Goal: Navigation & Orientation: Find specific page/section

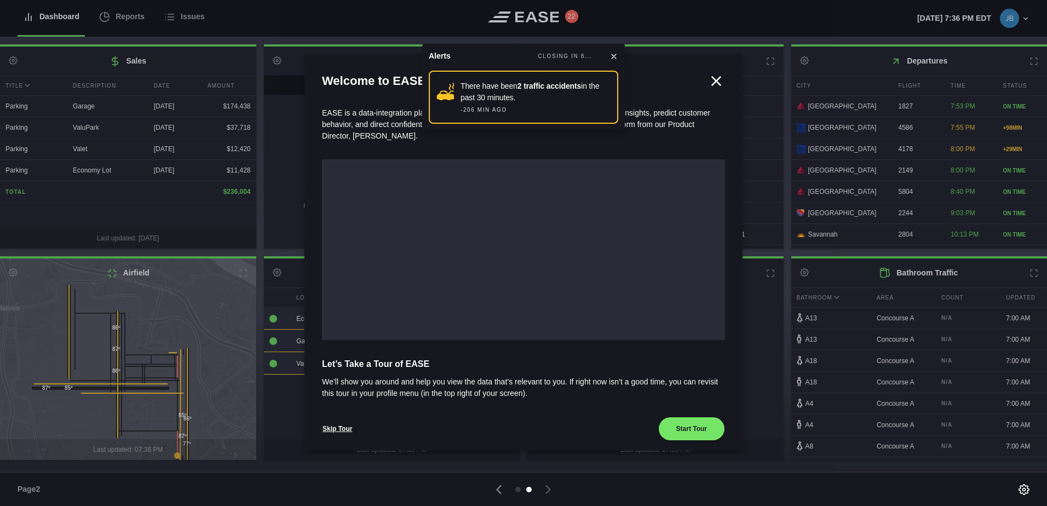
click at [616, 55] on icon at bounding box center [613, 56] width 9 height 9
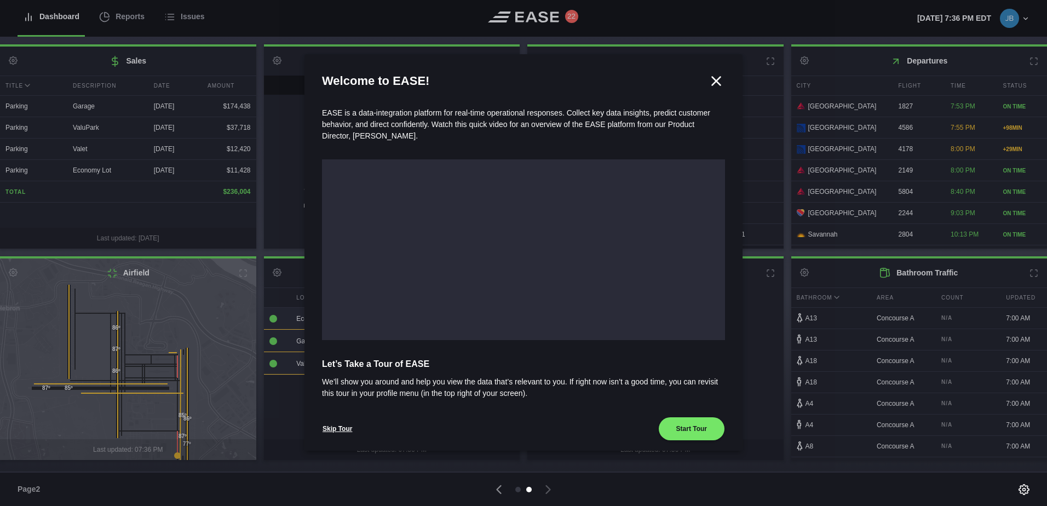
click at [713, 79] on icon at bounding box center [716, 81] width 16 height 16
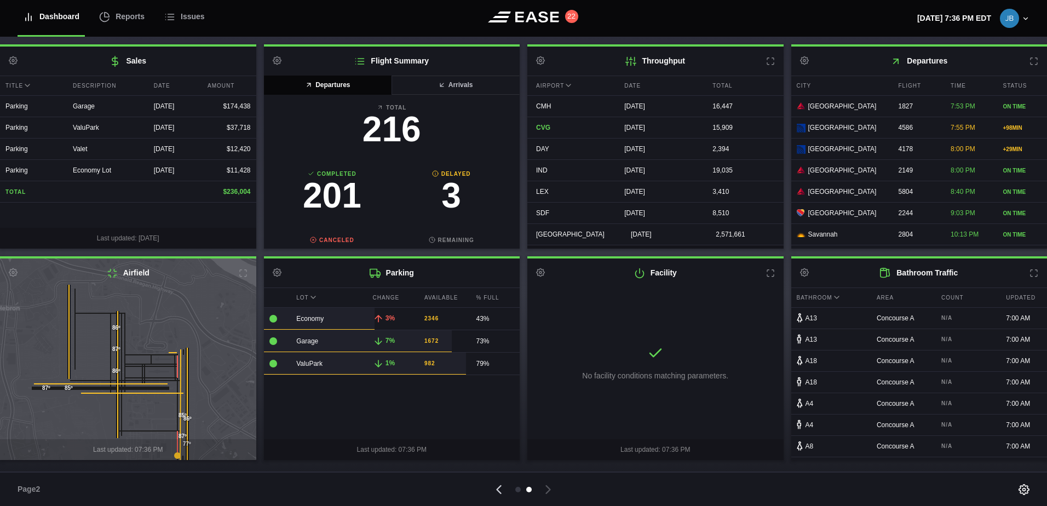
click at [496, 488] on icon at bounding box center [498, 489] width 15 height 15
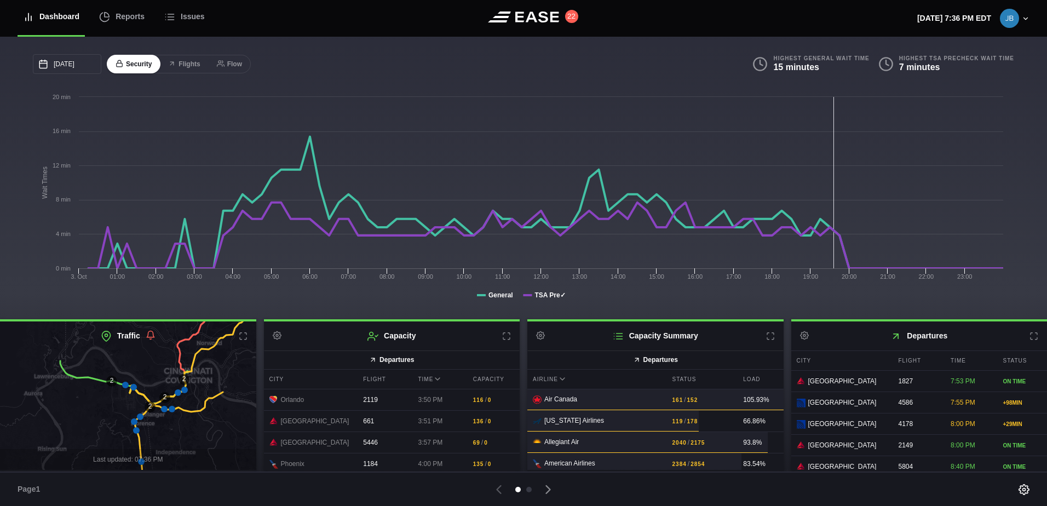
click at [766, 335] on icon at bounding box center [770, 336] width 9 height 9
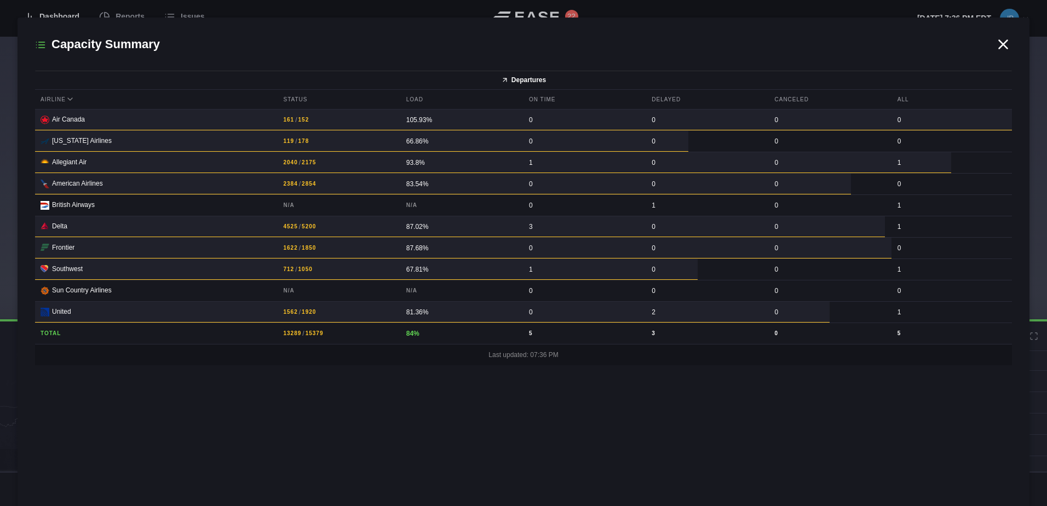
click at [1008, 39] on icon at bounding box center [1003, 44] width 16 height 16
